Goal: Check status: Check status

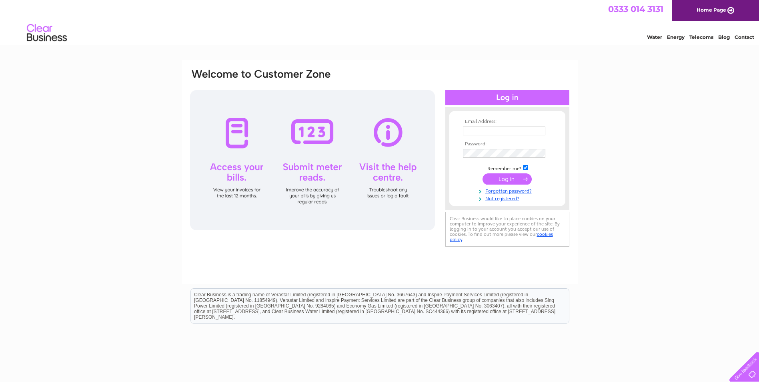
type input "[EMAIL_ADDRESS][DOMAIN_NAME]"
click at [497, 179] on input "submit" at bounding box center [507, 178] width 49 height 11
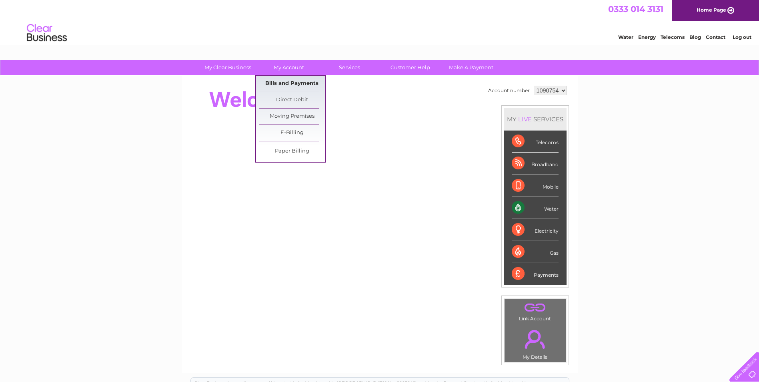
click at [285, 80] on link "Bills and Payments" at bounding box center [292, 84] width 66 height 16
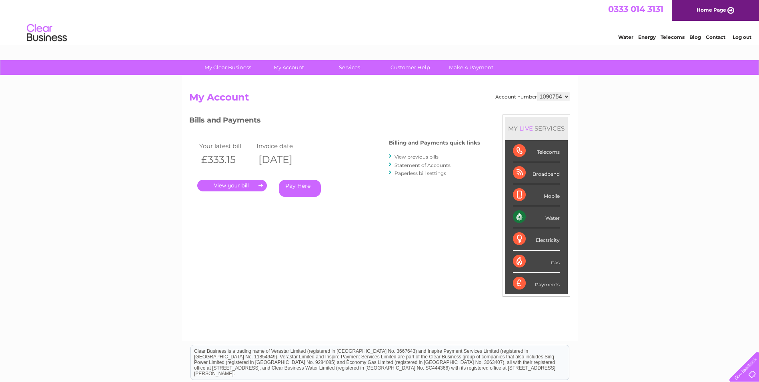
click at [249, 185] on link "." at bounding box center [232, 186] width 70 height 12
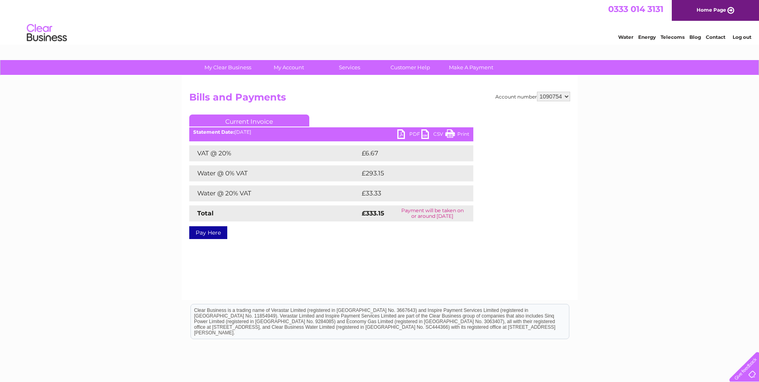
click at [403, 131] on link "PDF" at bounding box center [410, 135] width 24 height 12
